Goal: Task Accomplishment & Management: Manage account settings

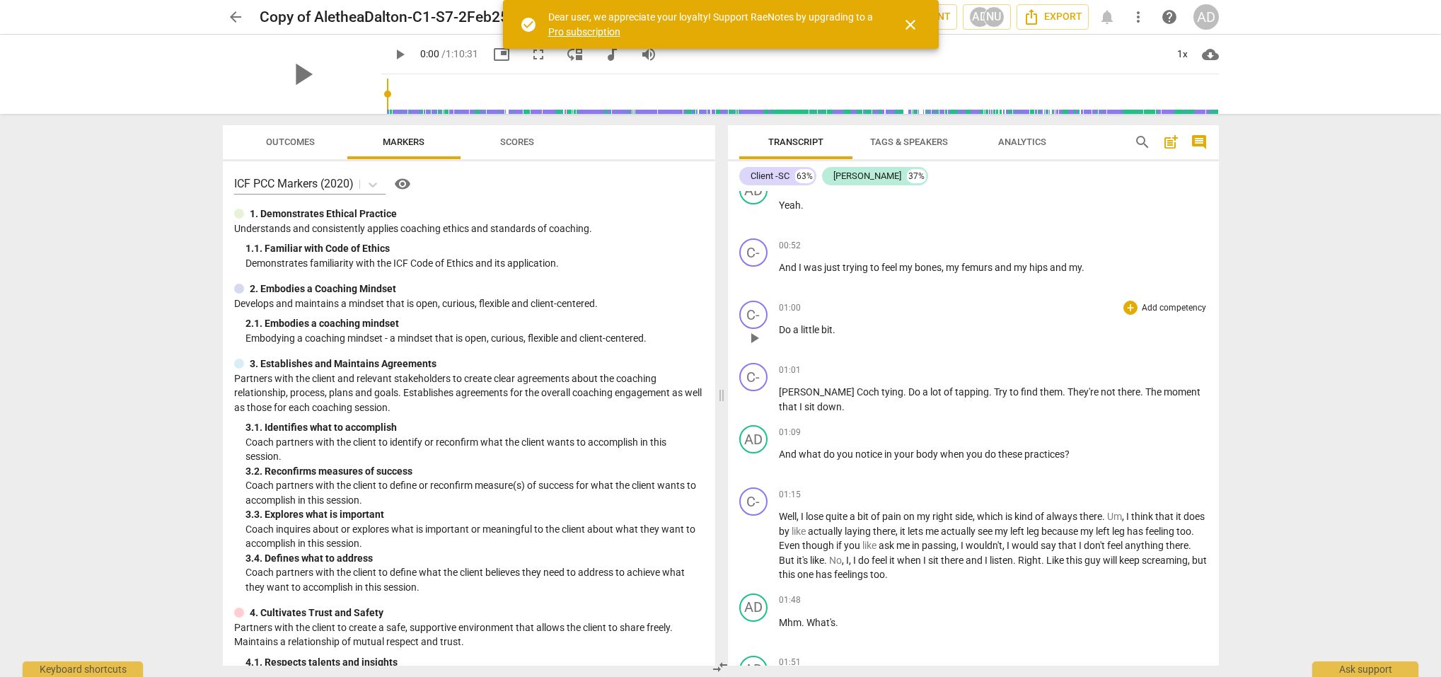
scroll to position [1911, 0]
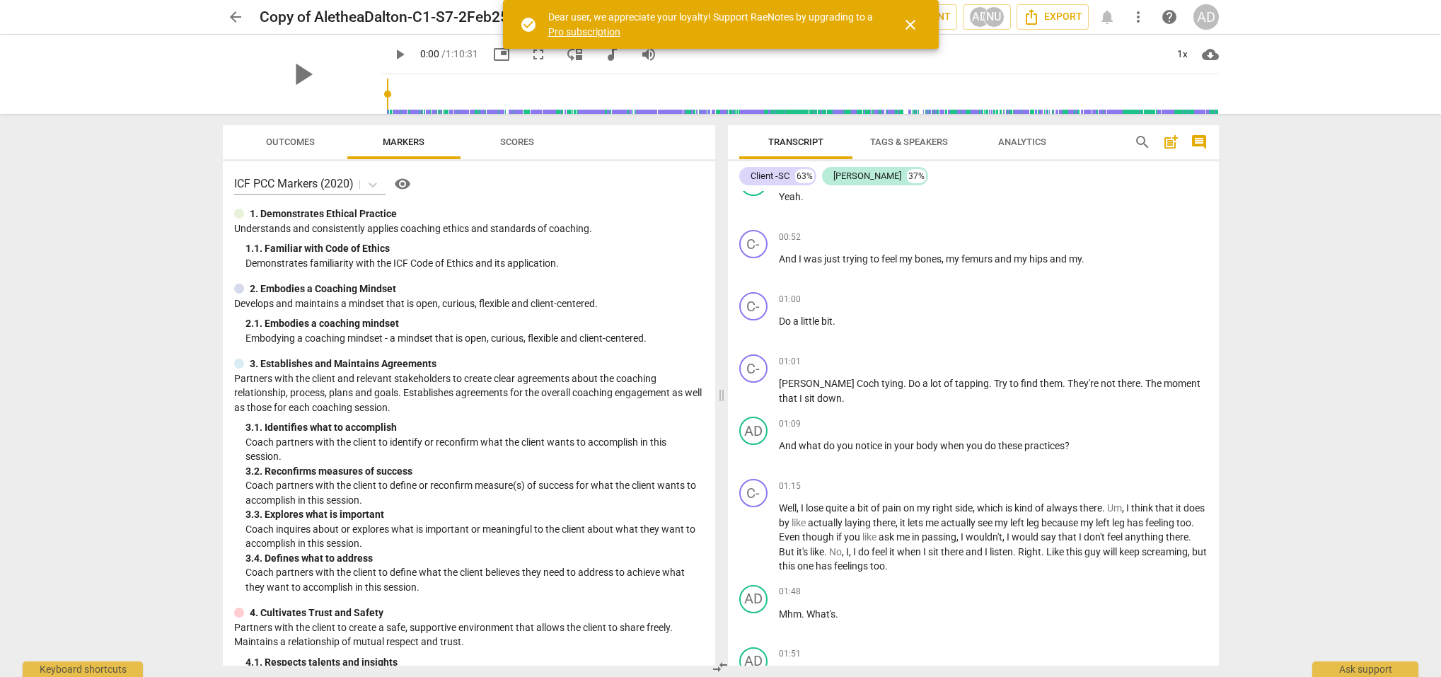
click at [294, 144] on span "Outcomes" at bounding box center [290, 142] width 49 height 11
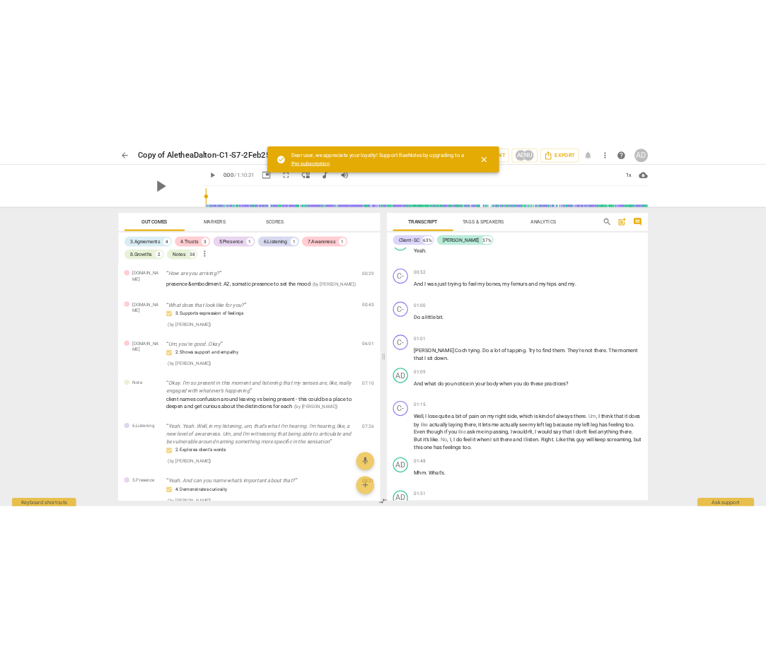
scroll to position [0, 0]
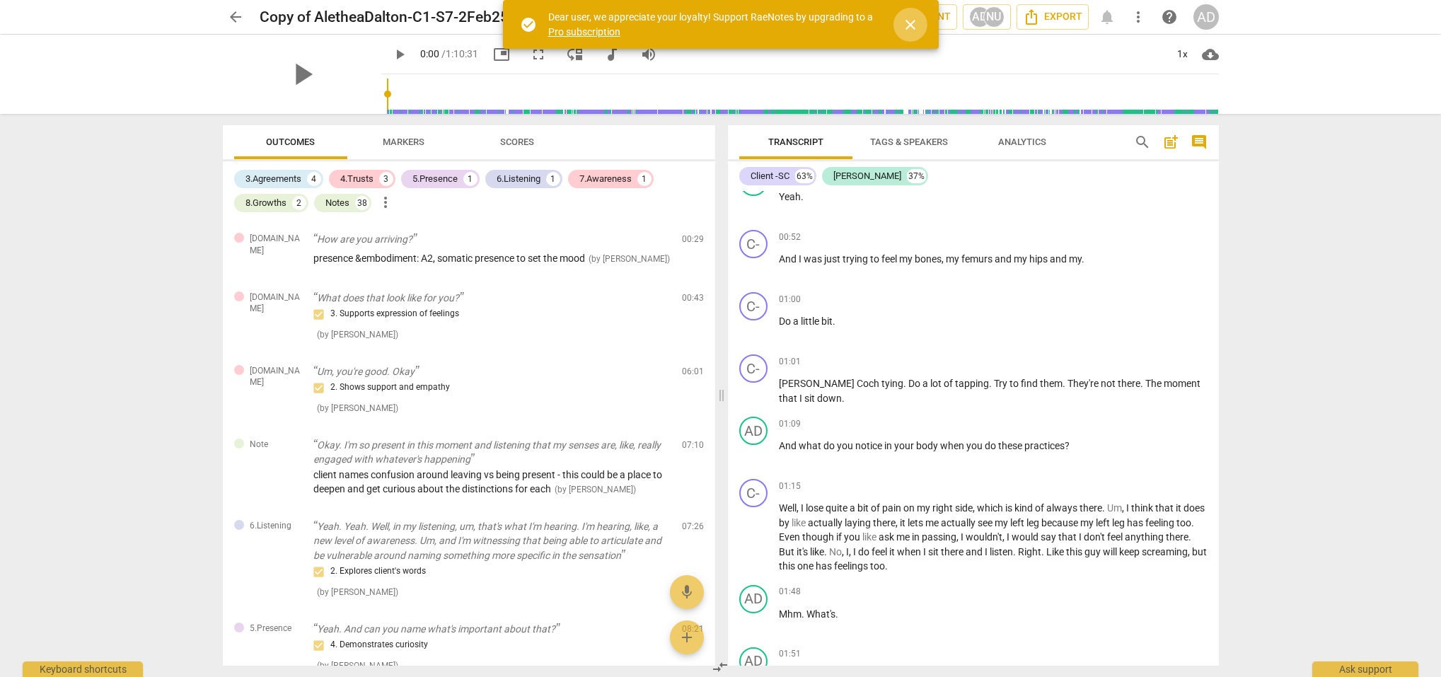
click at [914, 21] on span "close" at bounding box center [910, 24] width 17 height 17
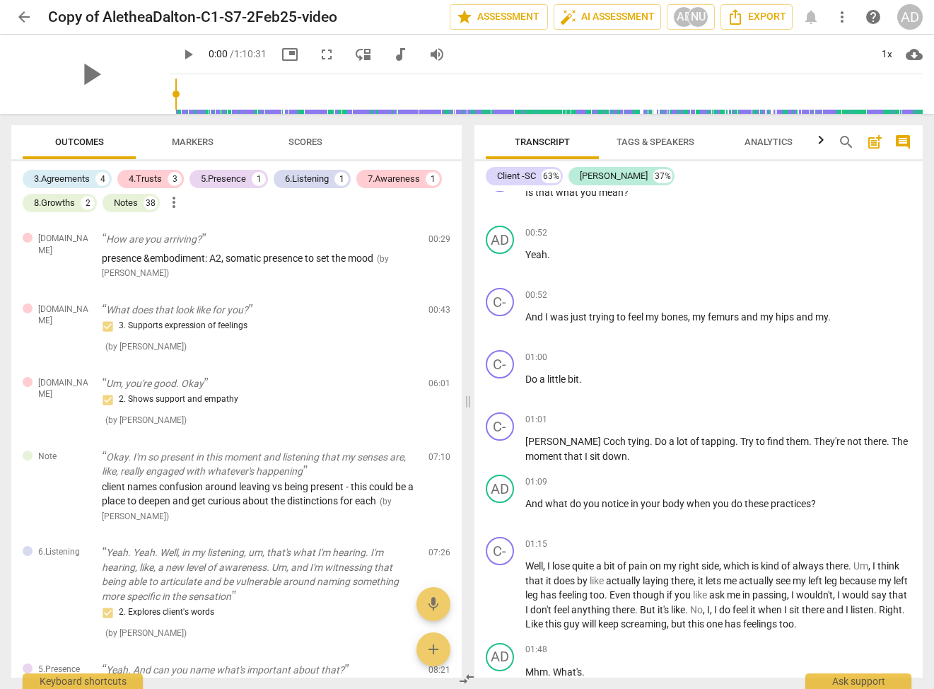
click at [212, 143] on span "Markers" at bounding box center [193, 142] width 42 height 11
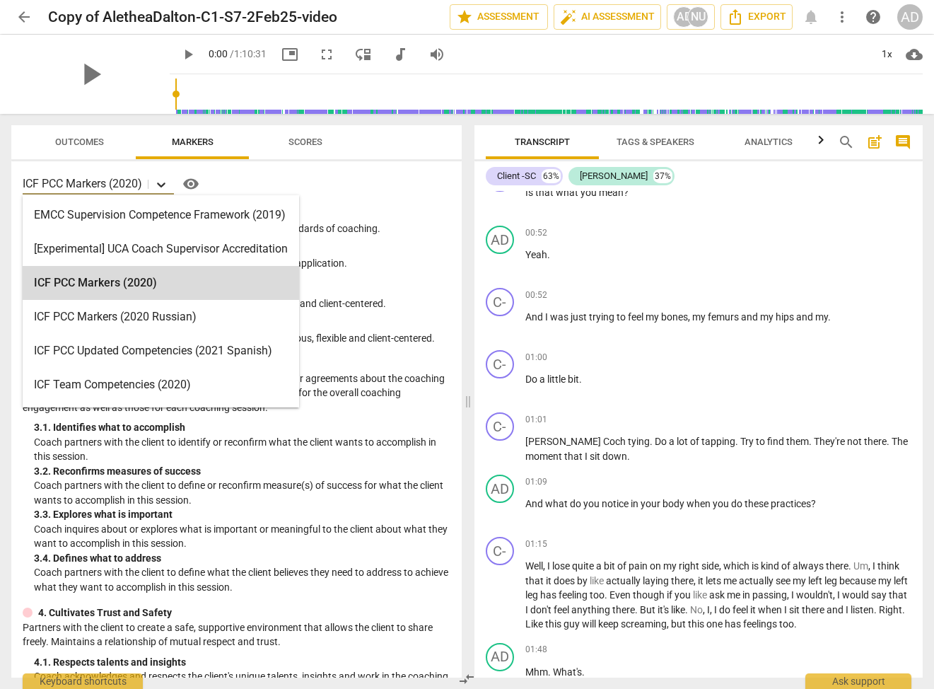
click at [161, 184] on icon at bounding box center [161, 185] width 14 height 14
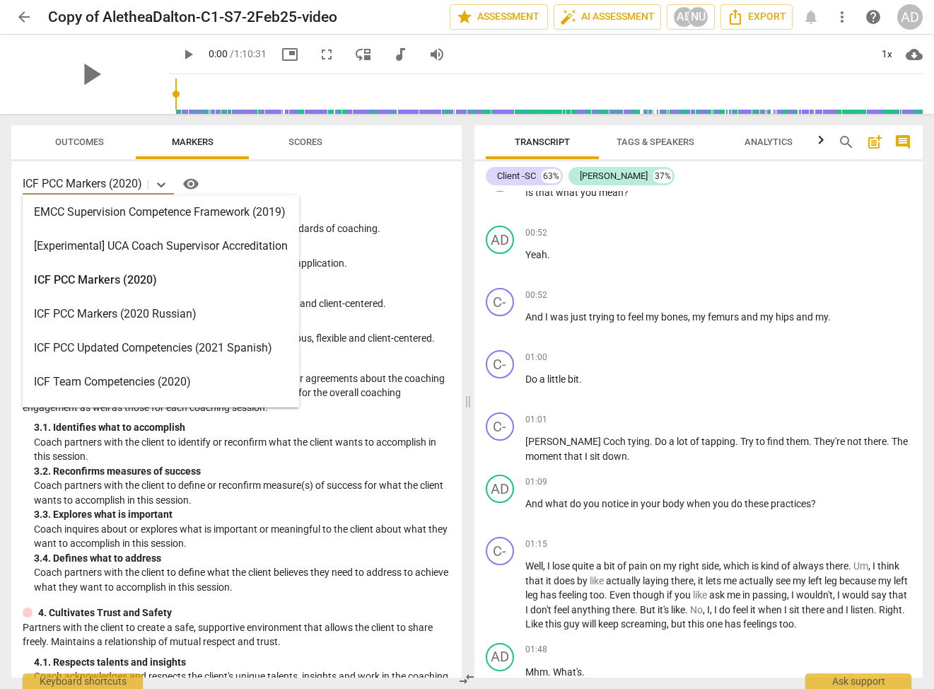
scroll to position [303, 0]
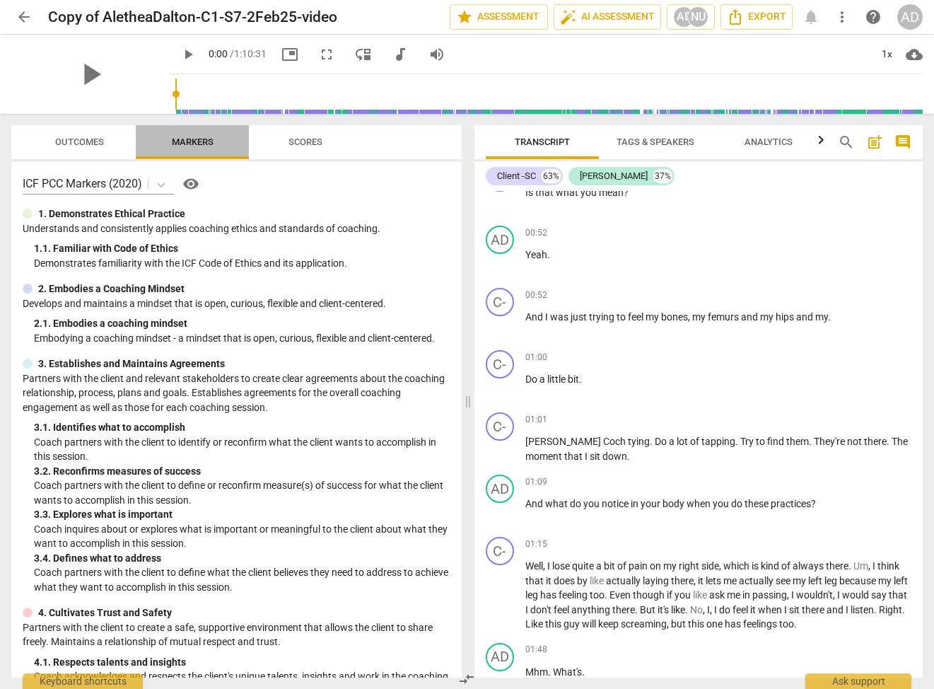
click at [238, 141] on span "Markers" at bounding box center [192, 142] width 113 height 19
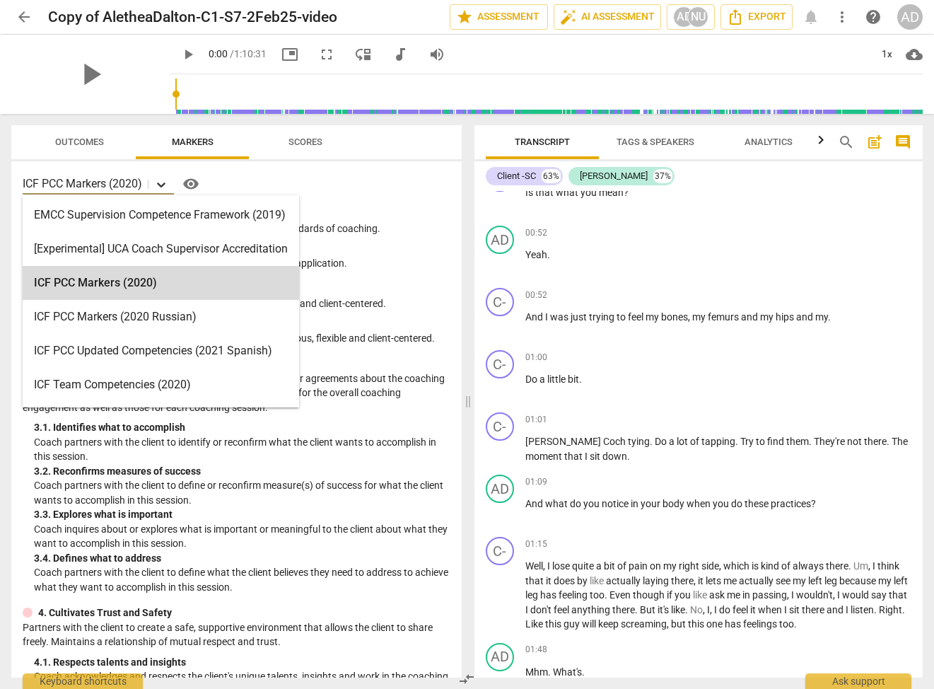
click at [163, 182] on icon at bounding box center [161, 185] width 14 height 14
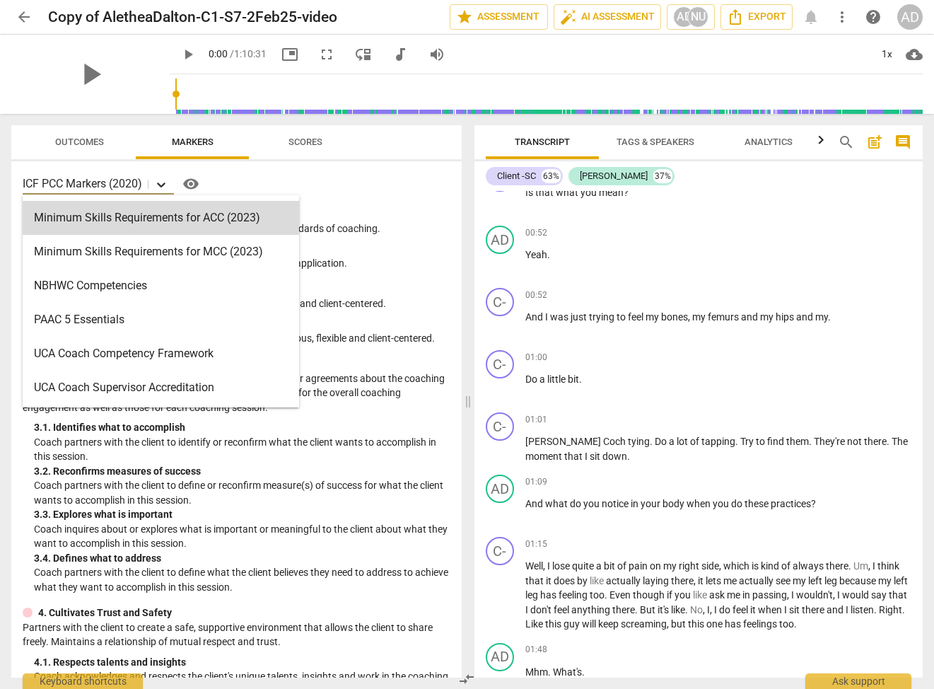
click at [163, 182] on icon at bounding box center [161, 185] width 14 height 14
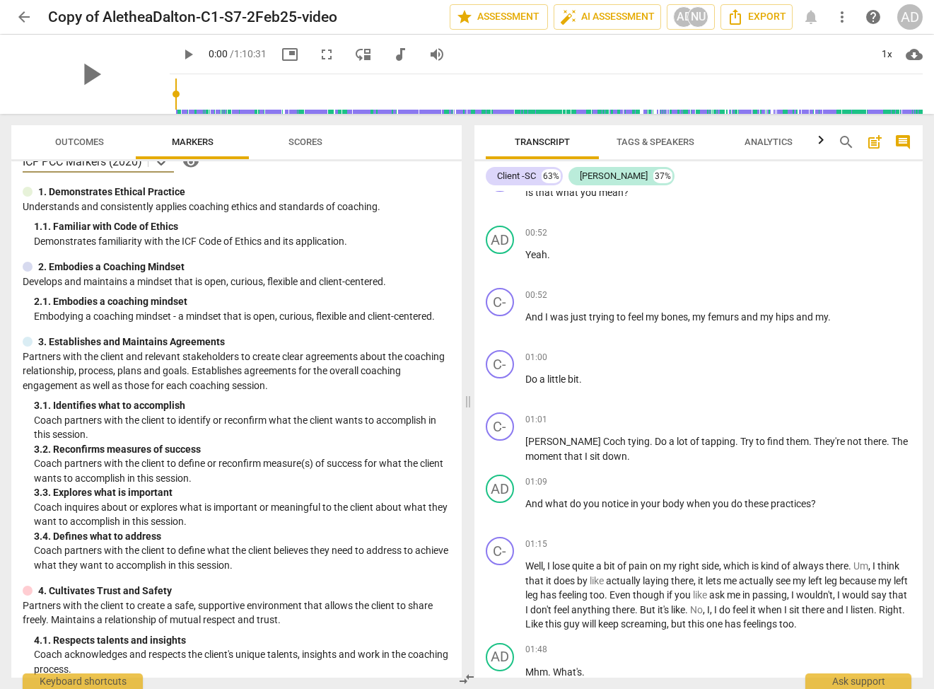
scroll to position [1, 0]
click at [912, 19] on div "AD" at bounding box center [910, 16] width 25 height 25
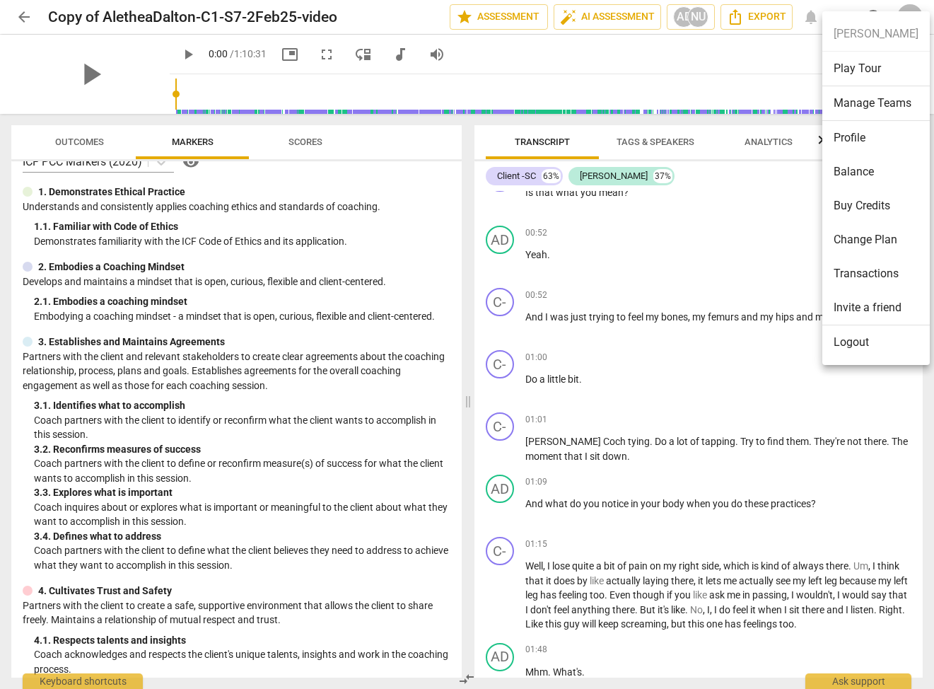
scroll to position [0, 0]
click at [855, 138] on li "Profile" at bounding box center [877, 138] width 108 height 34
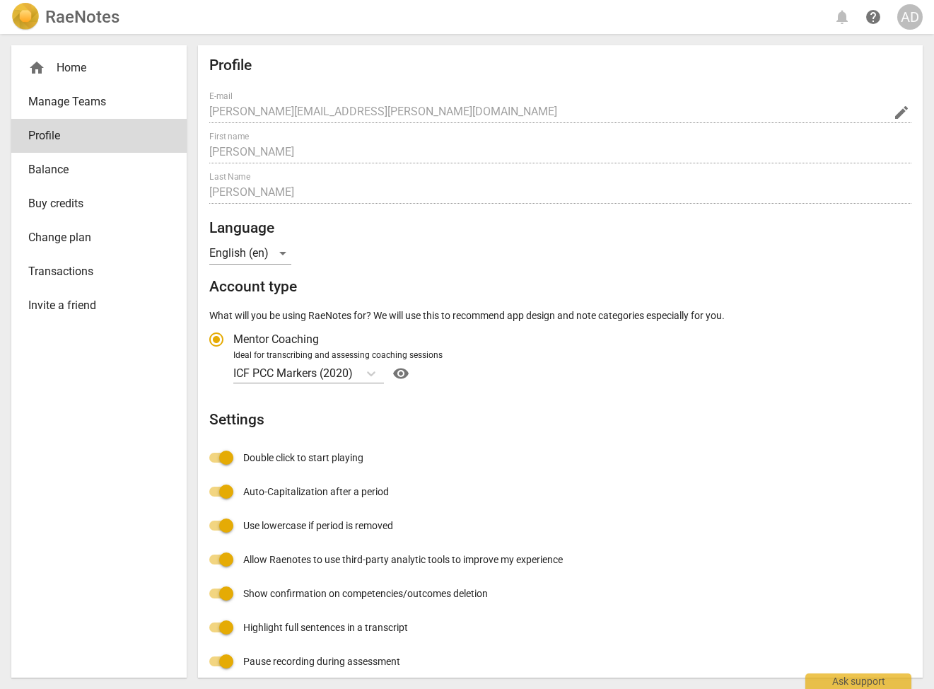
radio input "false"
click at [375, 370] on icon "Account type" at bounding box center [371, 373] width 14 height 14
click at [0, 0] on input "Ideal for transcribing and assessing coaching sessions ICF PCC Markers (2020) v…" at bounding box center [0, 0] width 0 height 0
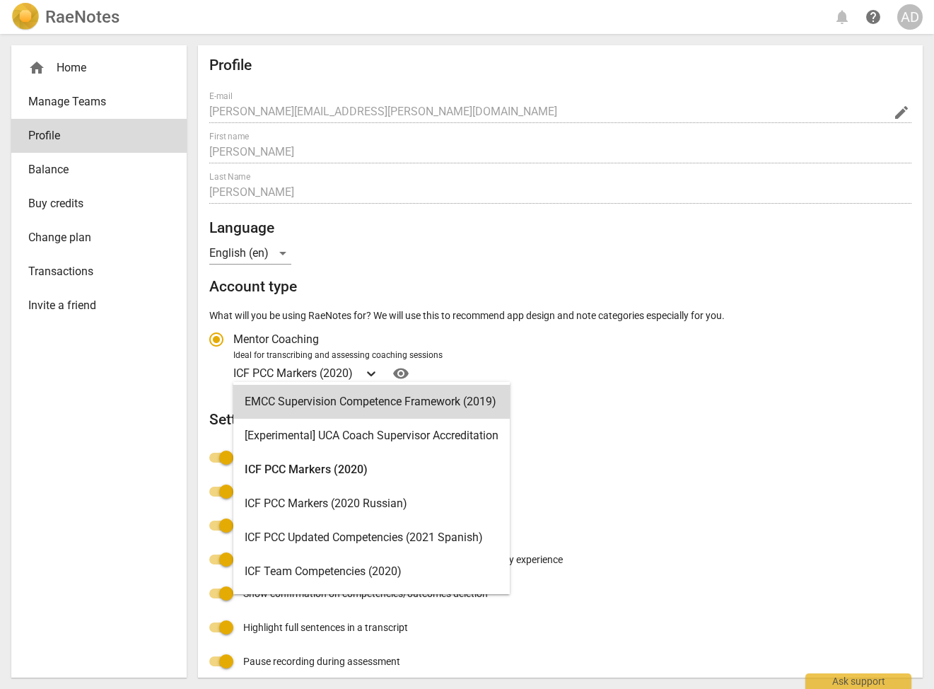
click at [375, 371] on icon "Account type" at bounding box center [371, 373] width 8 height 5
click at [0, 0] on input "Ideal for transcribing and assessing coaching sessions EMCC Supervision Compete…" at bounding box center [0, 0] width 0 height 0
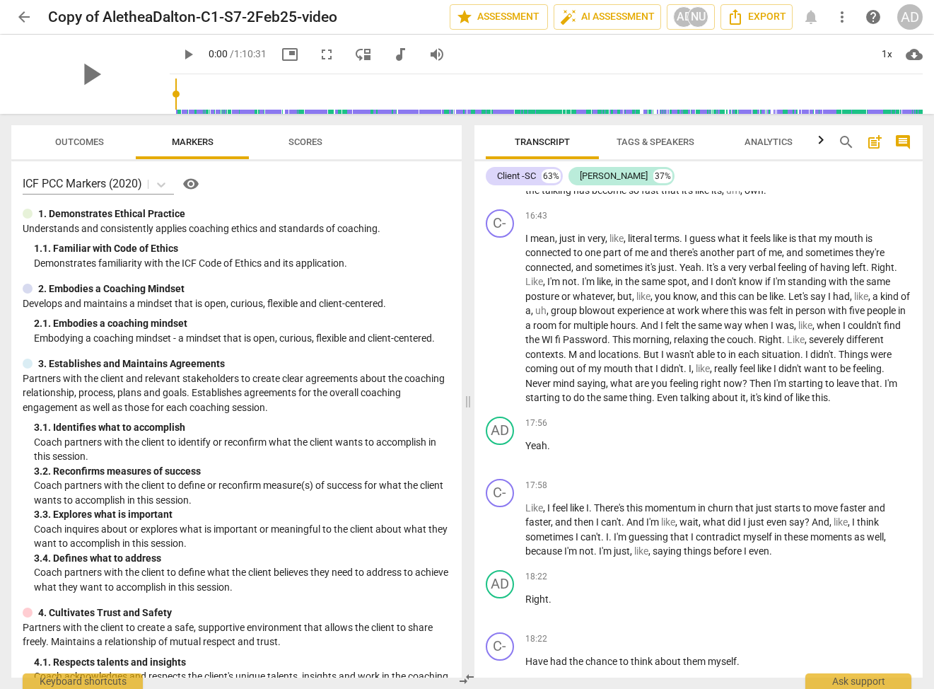
scroll to position [8391, 0]
click at [81, 142] on span "Outcomes" at bounding box center [79, 142] width 49 height 11
